Goal: Information Seeking & Learning: Compare options

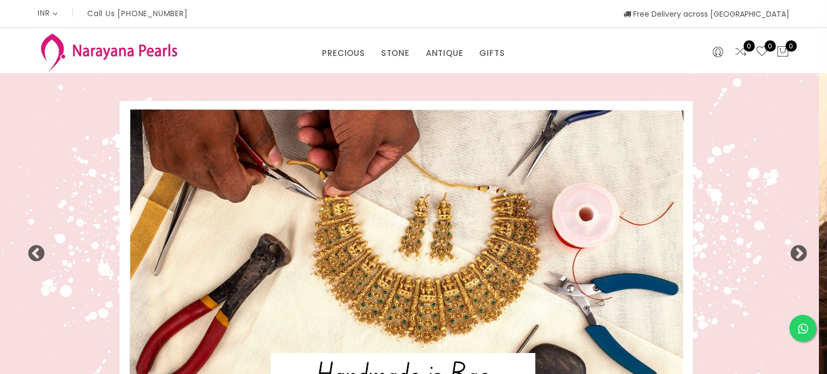
select select "INR"
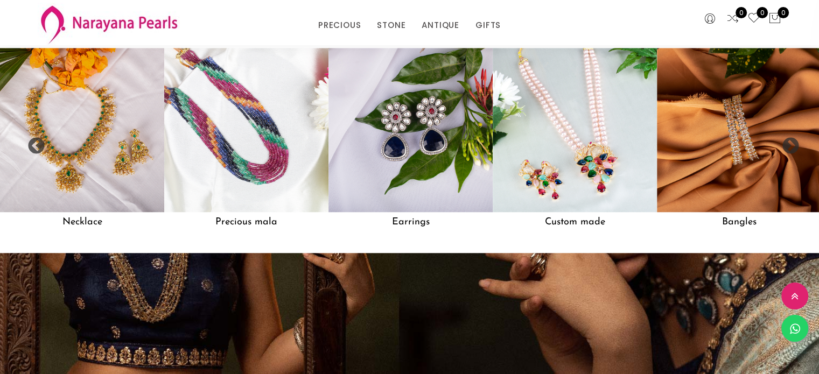
scroll to position [959, 0]
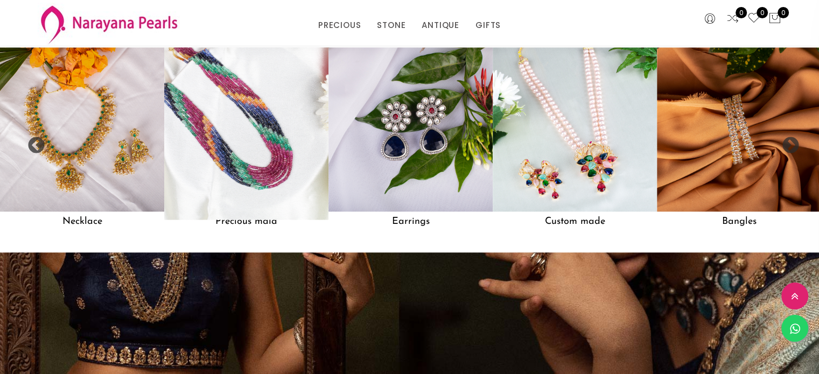
click at [256, 166] on img at bounding box center [246, 129] width 181 height 181
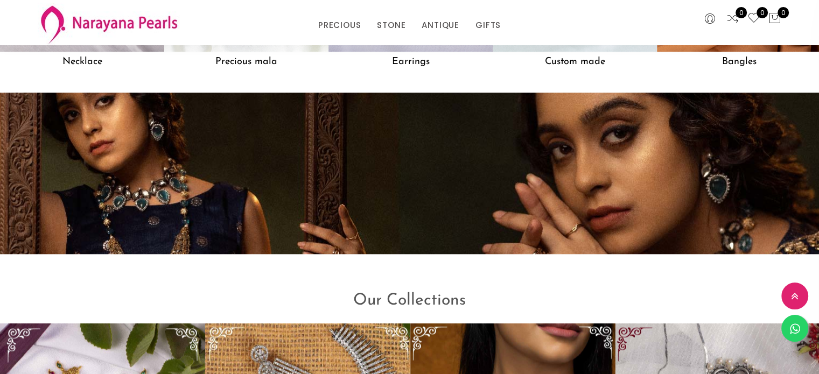
scroll to position [1074, 0]
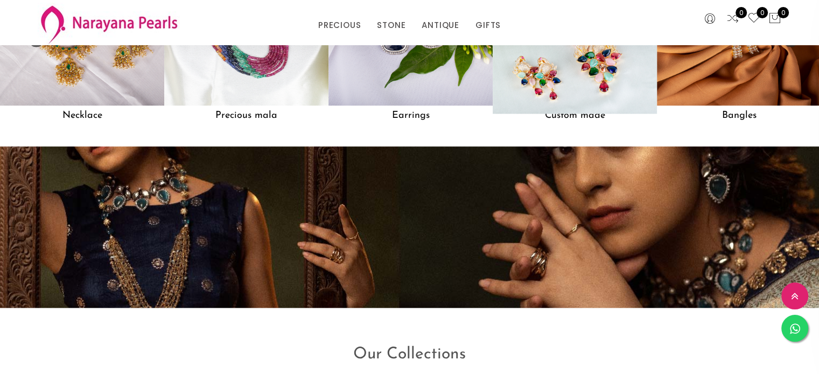
click at [597, 122] on h5 "Custom made" at bounding box center [575, 115] width 164 height 20
click at [580, 89] on img at bounding box center [574, 23] width 181 height 181
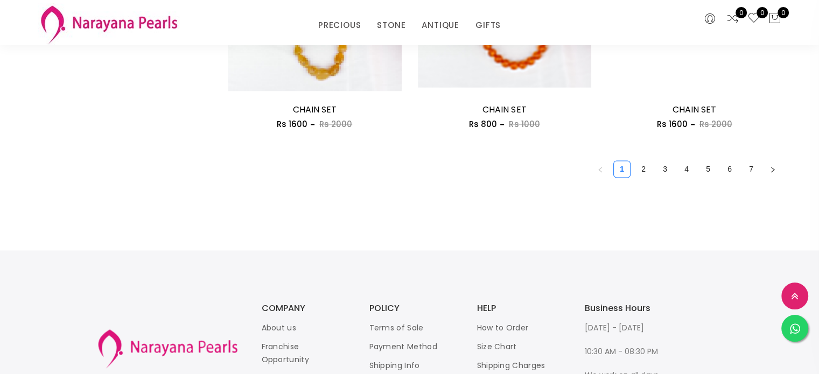
scroll to position [1615, 0]
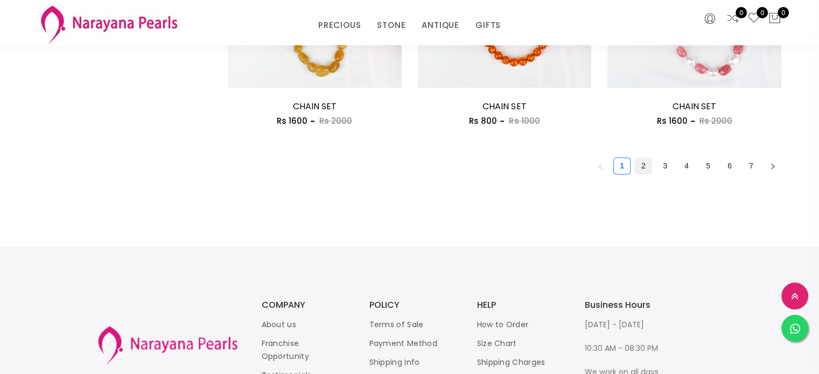
click at [641, 163] on link "2" at bounding box center [643, 166] width 16 height 16
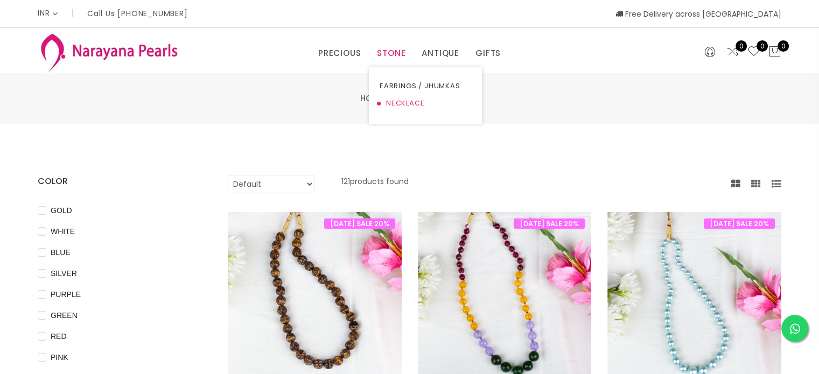
click at [398, 101] on link "NECKLACE" at bounding box center [425, 103] width 92 height 17
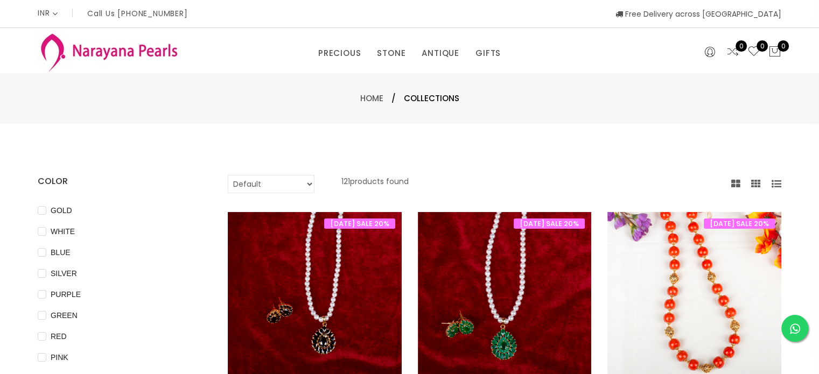
scroll to position [1024, 0]
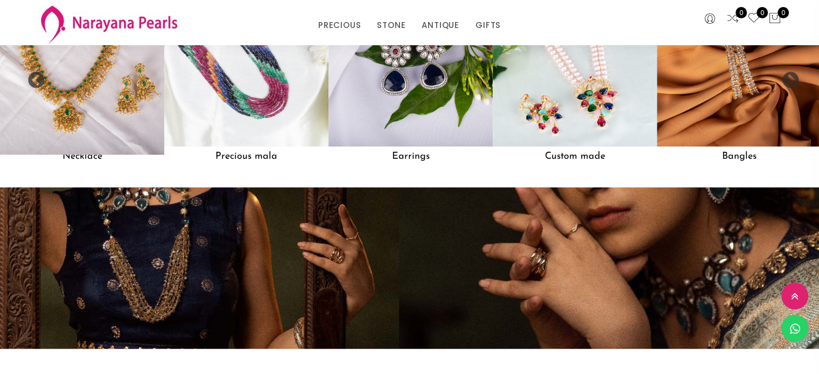
click at [99, 120] on img at bounding box center [82, 64] width 181 height 181
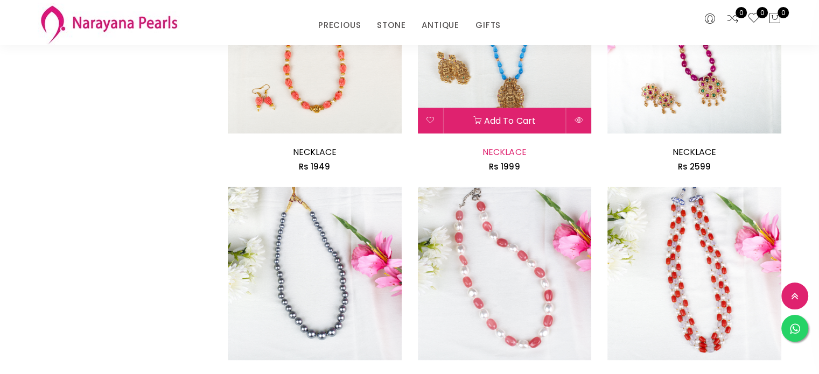
scroll to position [1346, 0]
